Goal: Information Seeking & Learning: Find specific fact

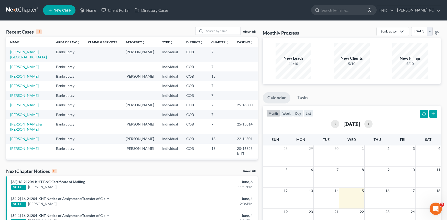
click at [247, 31] on link "View All" at bounding box center [249, 32] width 13 height 4
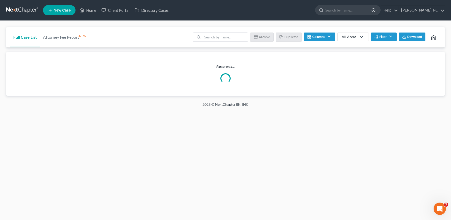
click at [247, 31] on div "Batch Download Archive Un-archive Duplicate Columns Attorney Case Number Area O…" at bounding box center [315, 37] width 251 height 20
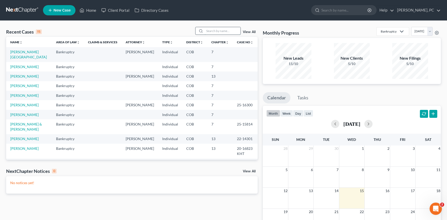
click at [214, 33] on input "search" at bounding box center [223, 30] width 36 height 7
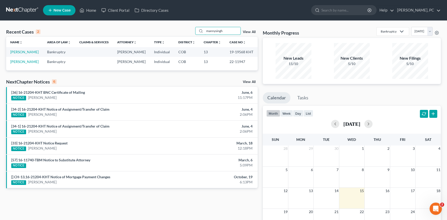
type input "manny singh"
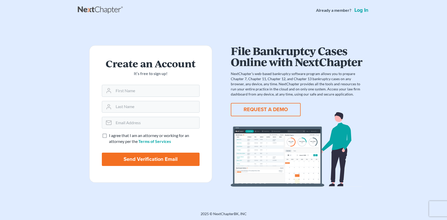
click at [53, 153] on main "Create an Account It’s free to sign up! I agree that I am an attorney or workin…" at bounding box center [223, 109] width 447 height 178
